Goal: Check status

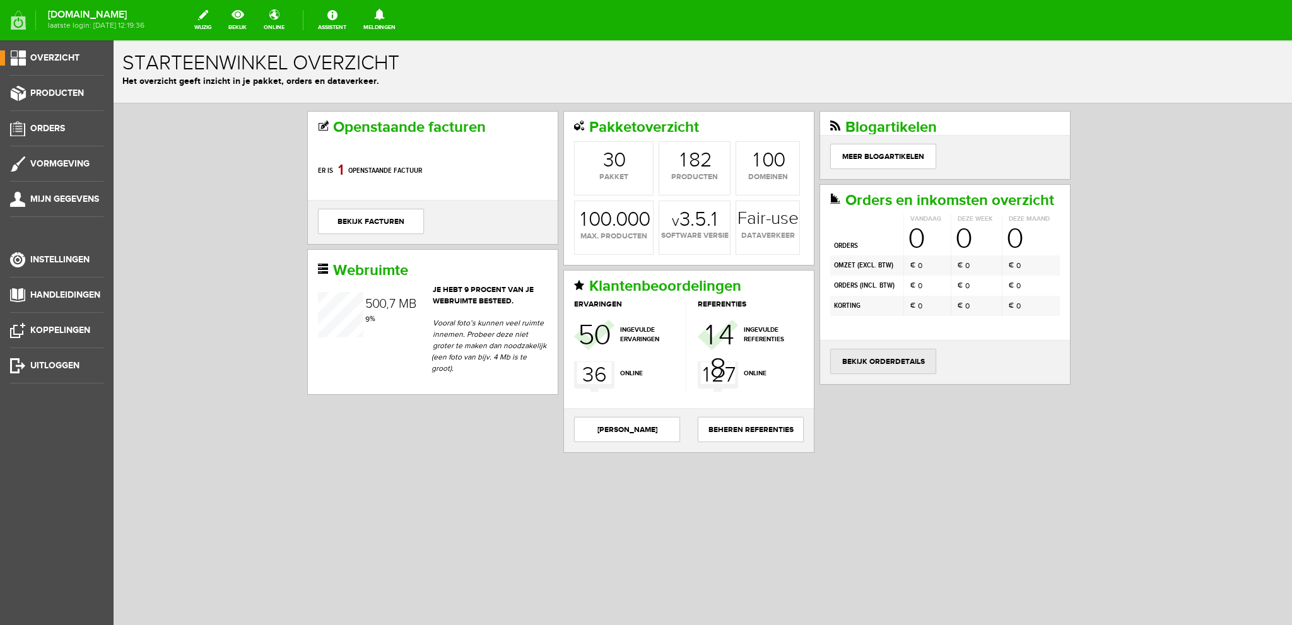
click at [863, 353] on link "bekijk orderdetails" at bounding box center [883, 361] width 106 height 25
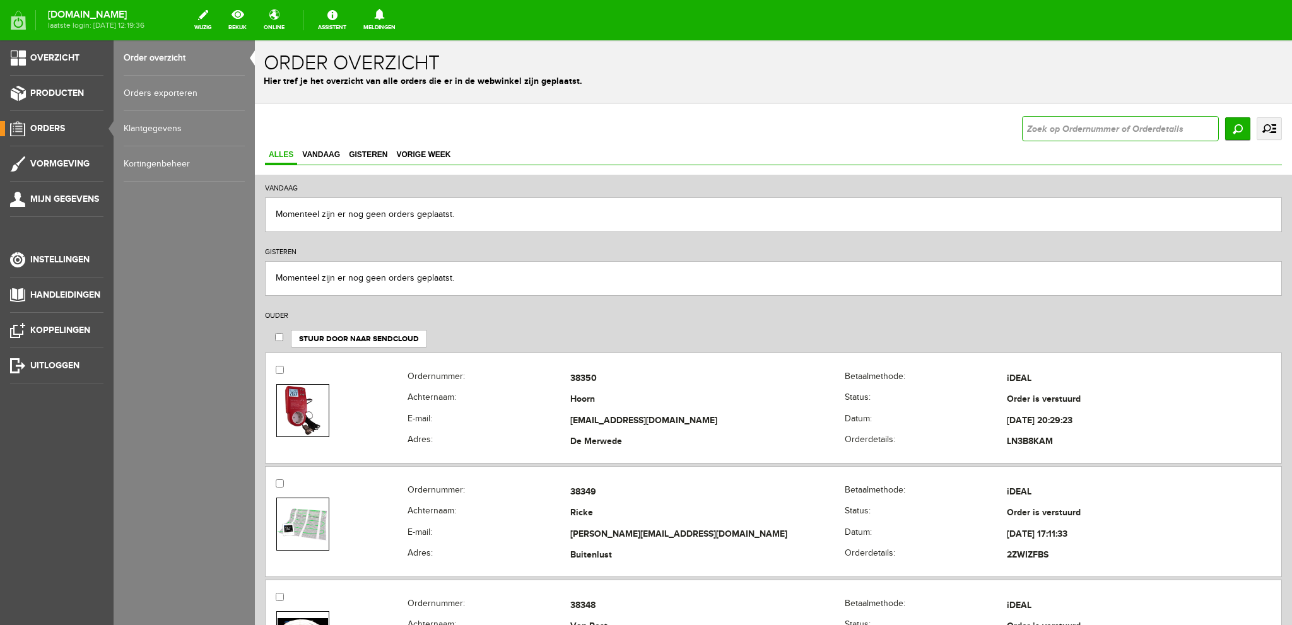
click at [1046, 122] on input "text" at bounding box center [1120, 128] width 197 height 25
type input "36318"
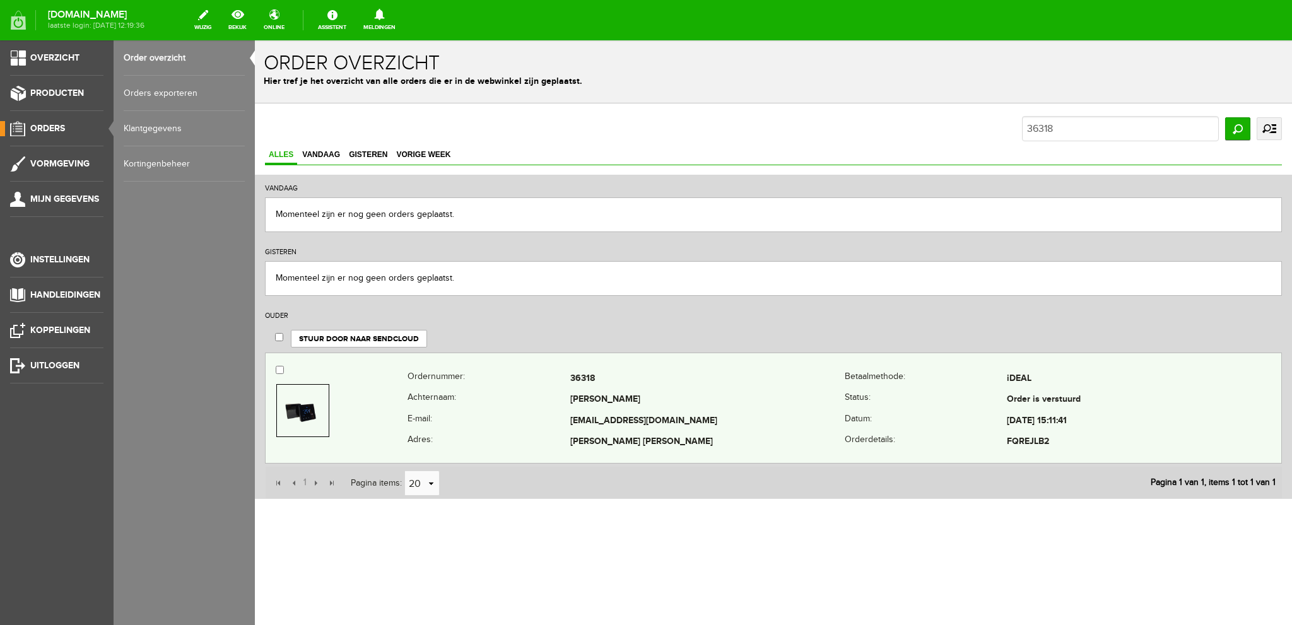
click at [595, 397] on td "[PERSON_NAME]" at bounding box center [707, 400] width 274 height 21
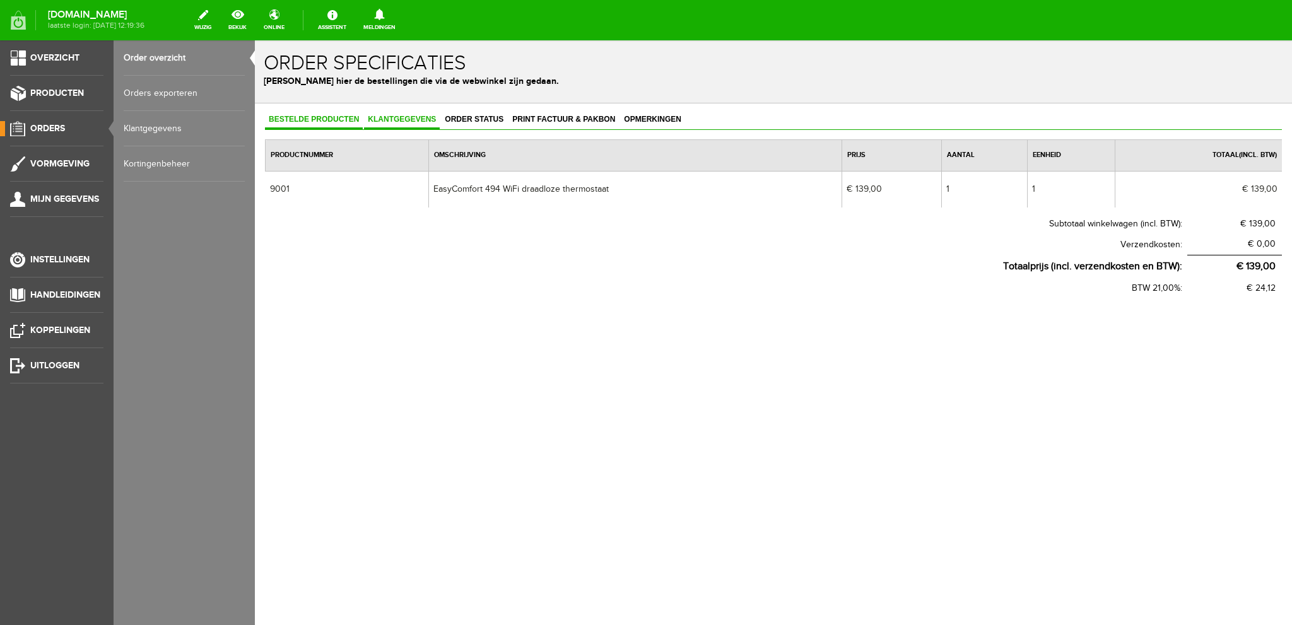
click at [399, 118] on span "Klantgegevens" at bounding box center [402, 119] width 76 height 9
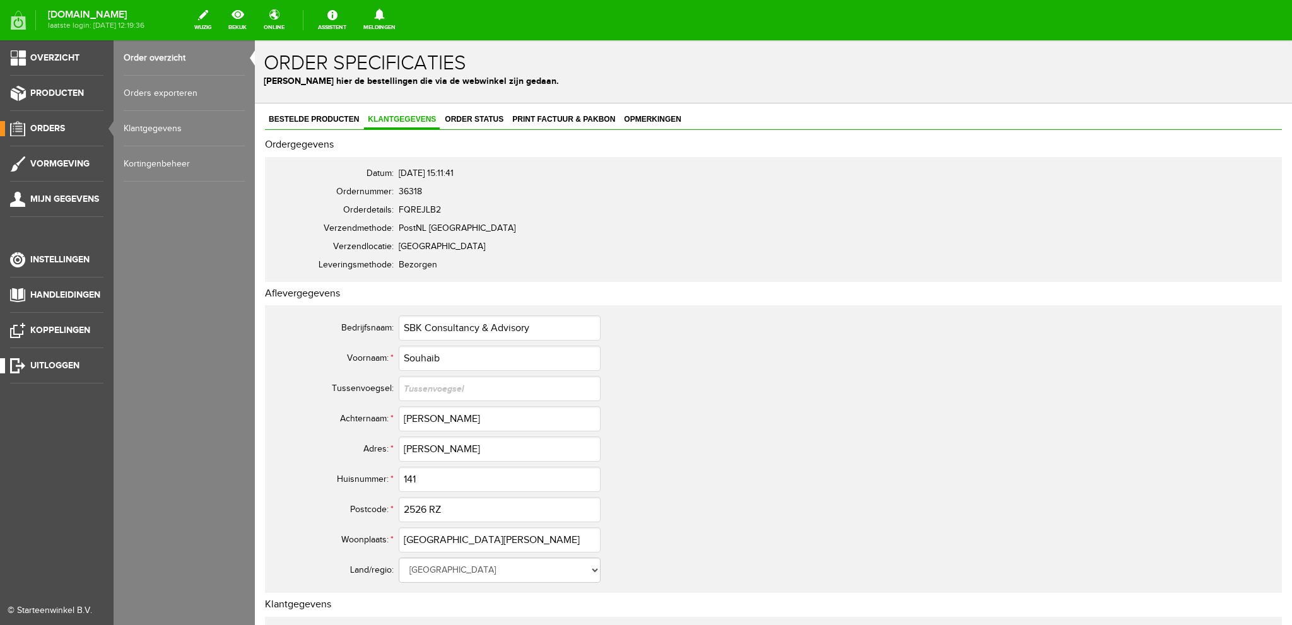
click at [30, 366] on span "Uitloggen" at bounding box center [54, 365] width 49 height 11
